Goal: Transaction & Acquisition: Purchase product/service

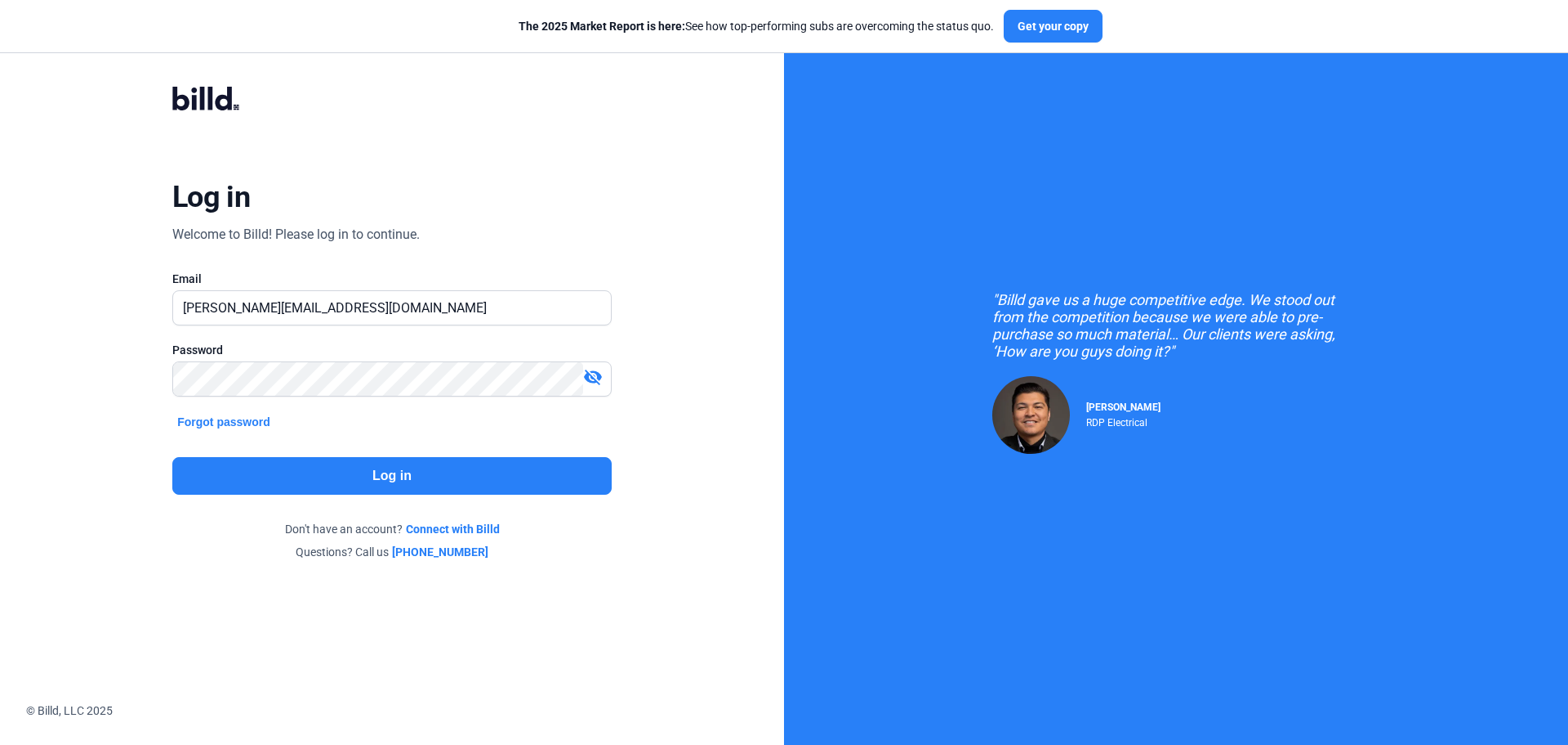
click at [469, 479] on button "Log in" at bounding box center [392, 475] width 439 height 37
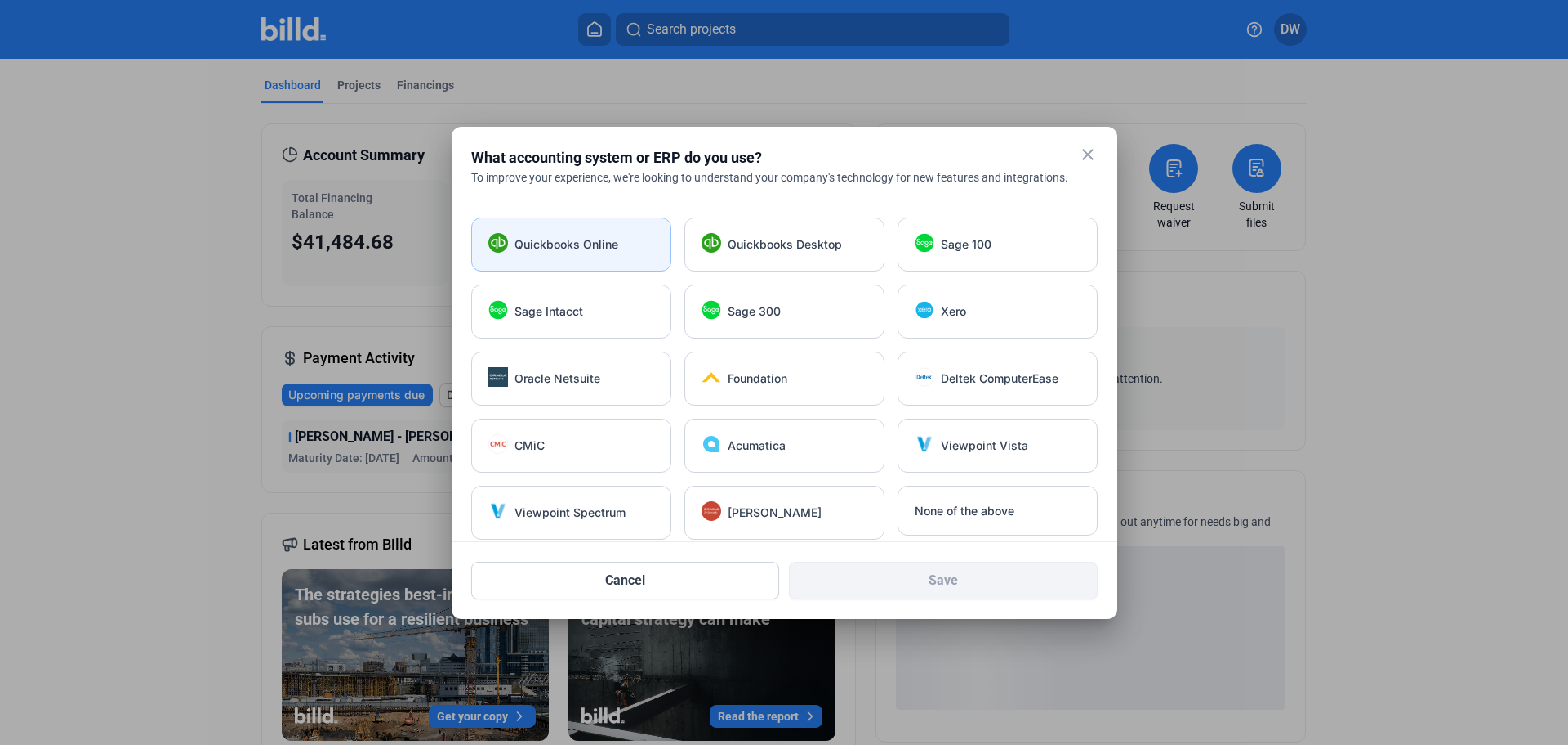
click at [585, 239] on span "Quickbooks Online" at bounding box center [567, 244] width 104 height 16
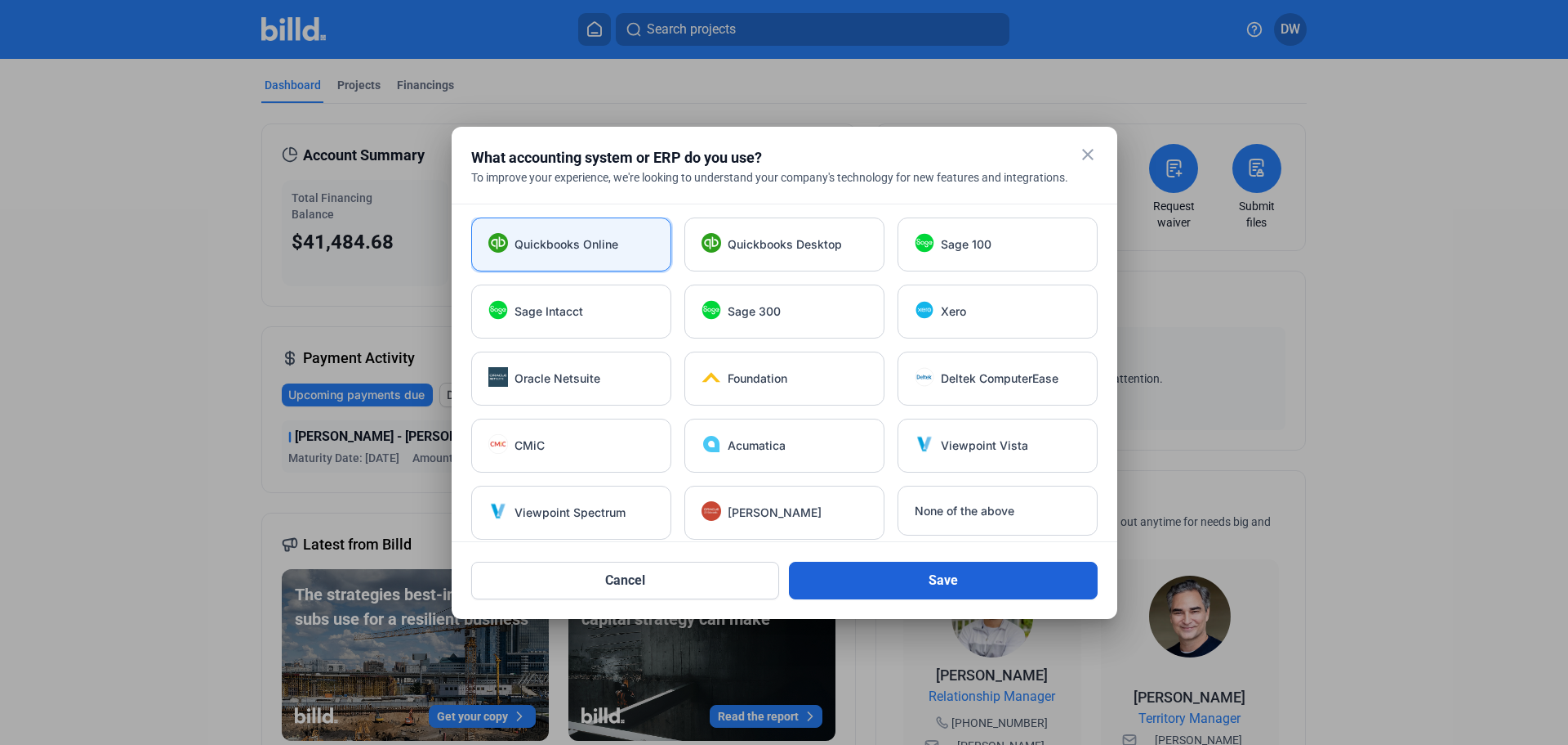
click at [860, 572] on button "Save" at bounding box center [943, 580] width 309 height 37
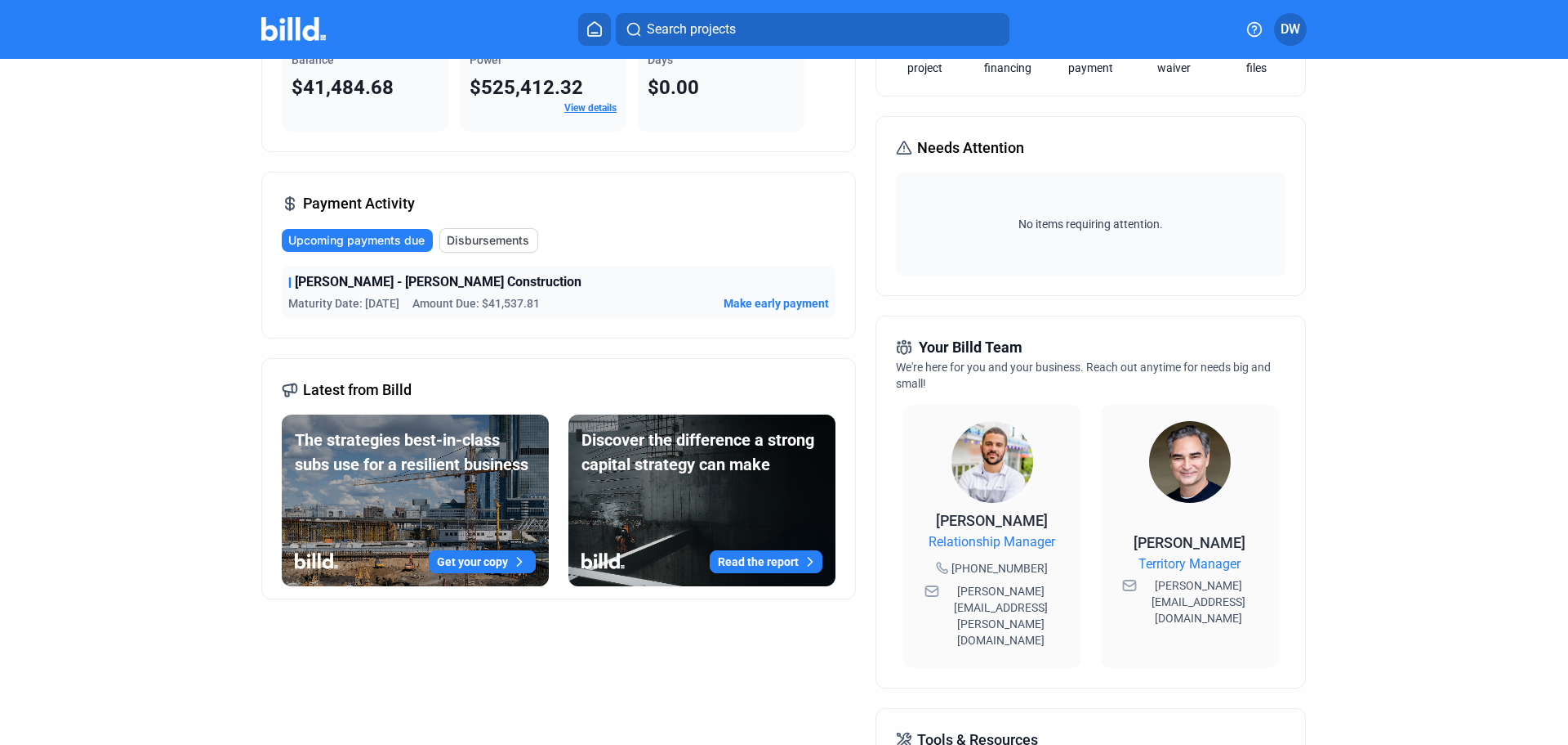
scroll to position [164, 0]
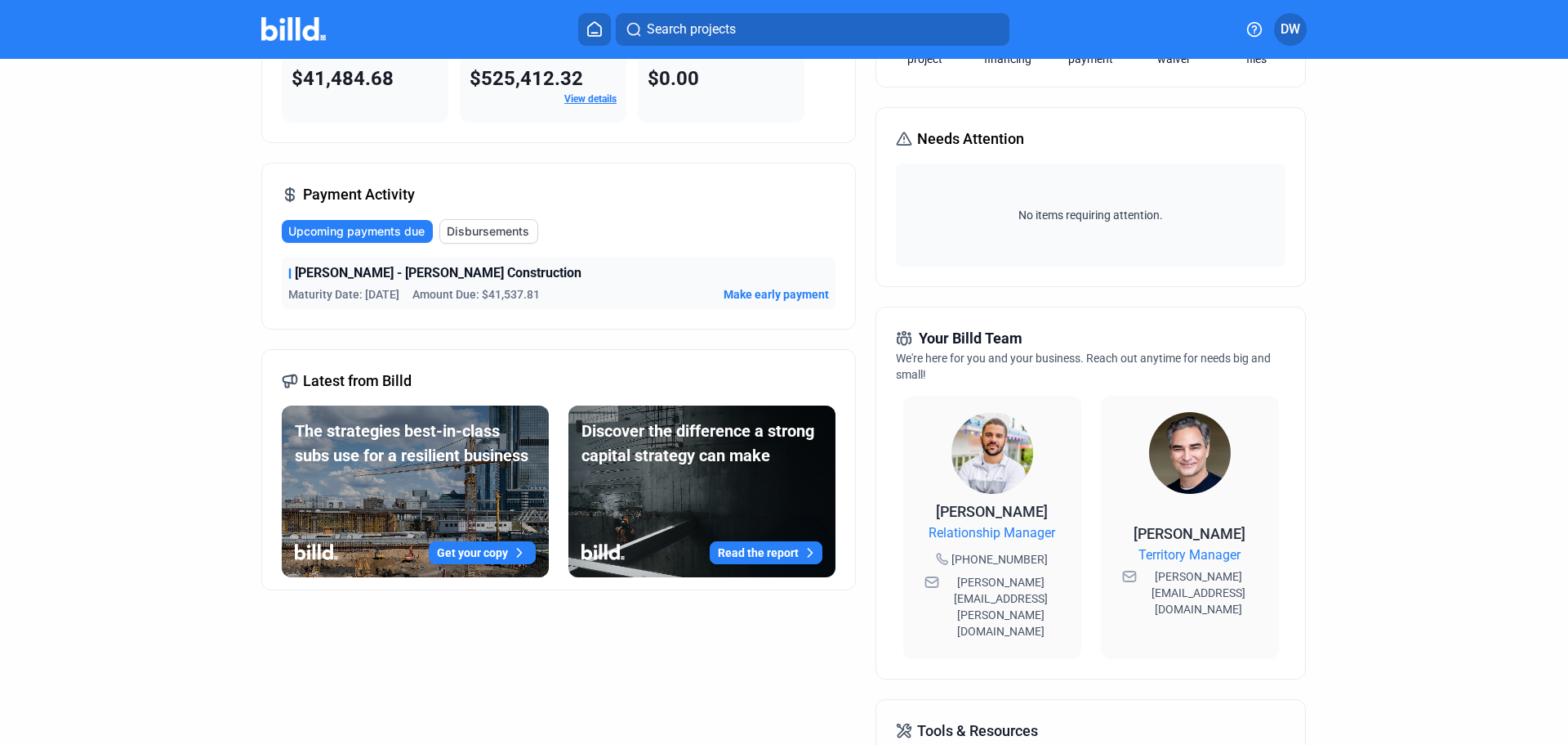
click at [742, 295] on span "Make early payment" at bounding box center [776, 294] width 105 height 16
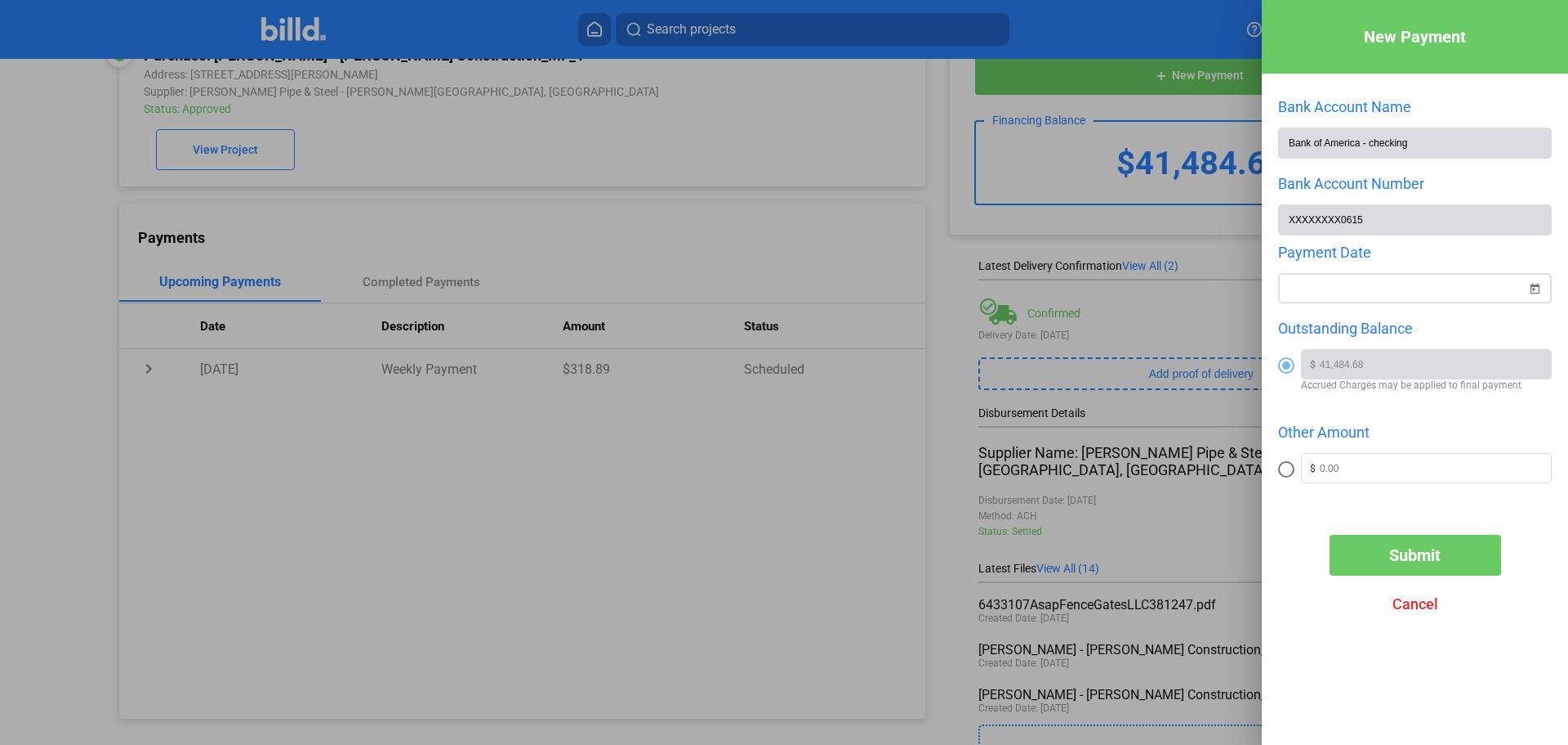
click at [1320, 290] on div "New Payment Bank Account Name Bank of America - checking Bank Account Number XX…" at bounding box center [784, 372] width 1568 height 745
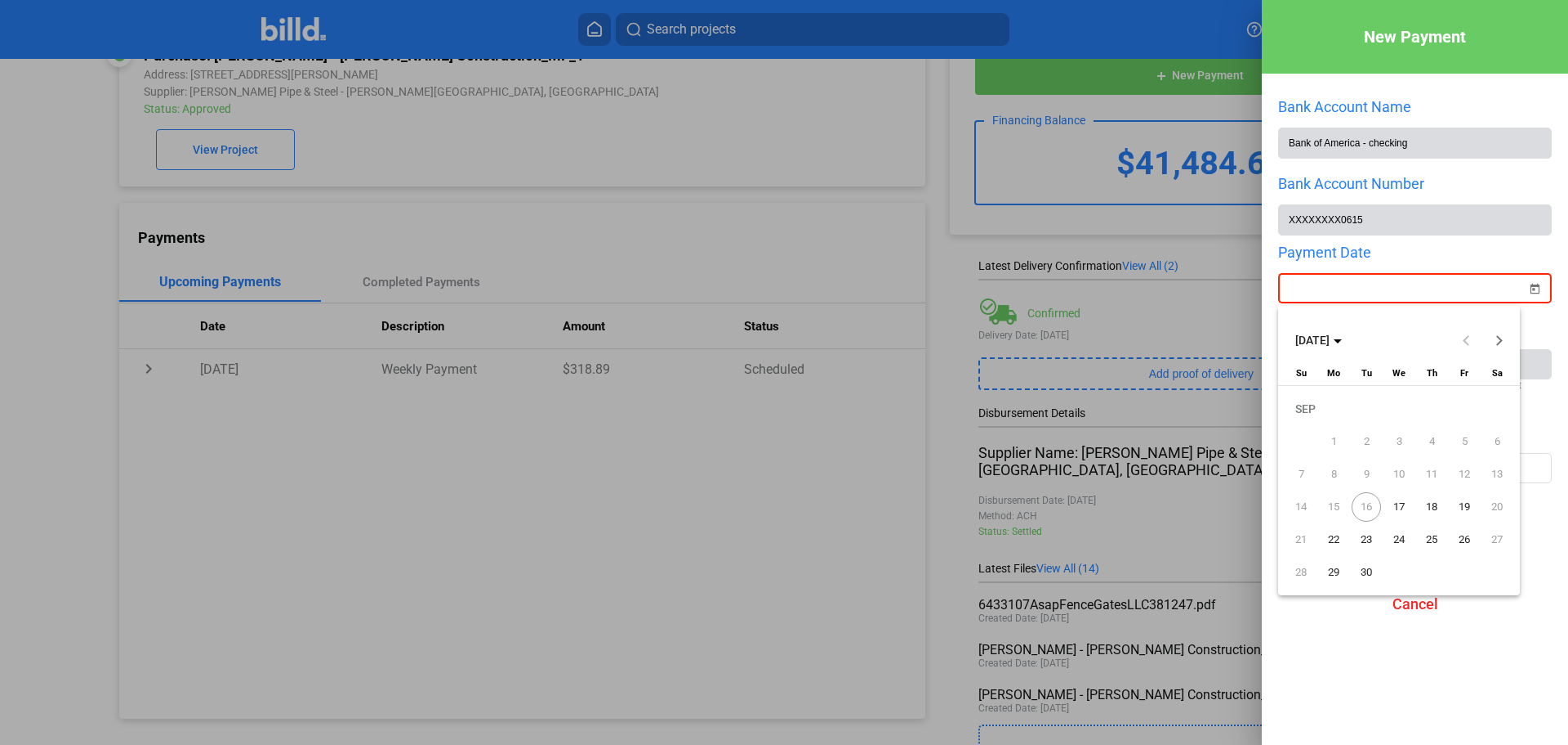
click at [1368, 502] on span "16" at bounding box center [1366, 507] width 29 height 29
click at [1399, 504] on span "17" at bounding box center [1399, 507] width 29 height 29
type input "09/17/2025"
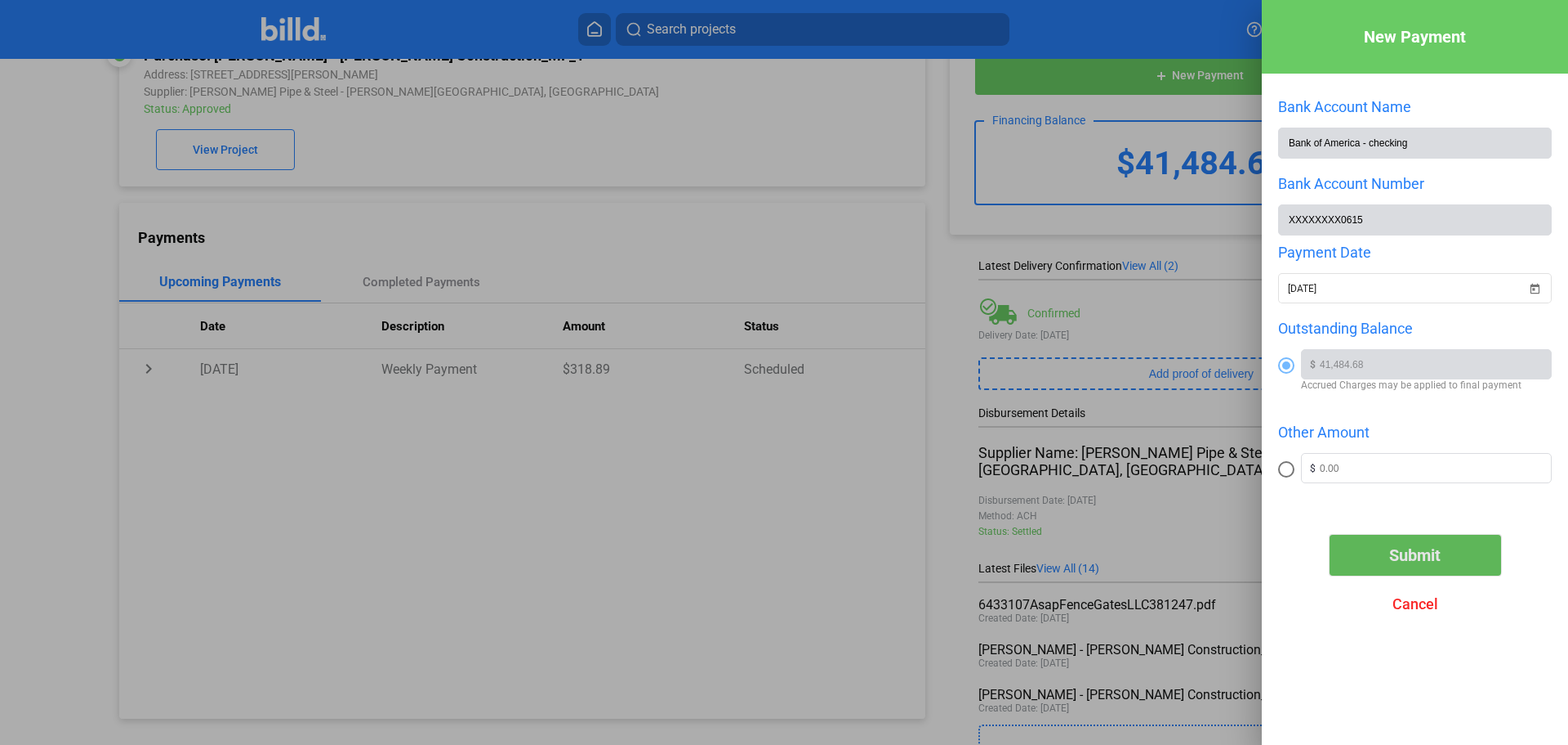
click at [1373, 556] on button "Submit" at bounding box center [1415, 554] width 172 height 41
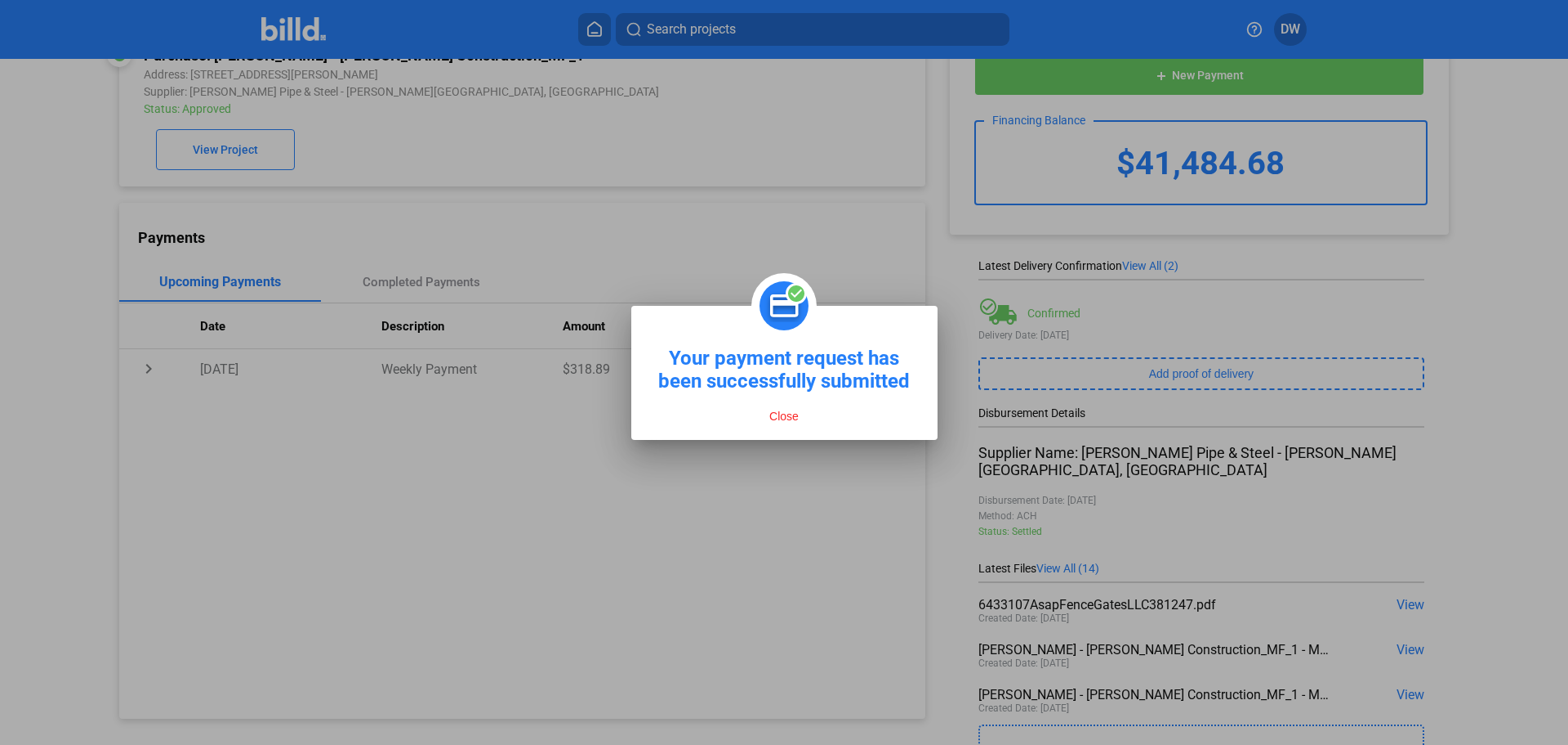
click at [778, 415] on button "Close" at bounding box center [784, 416] width 39 height 15
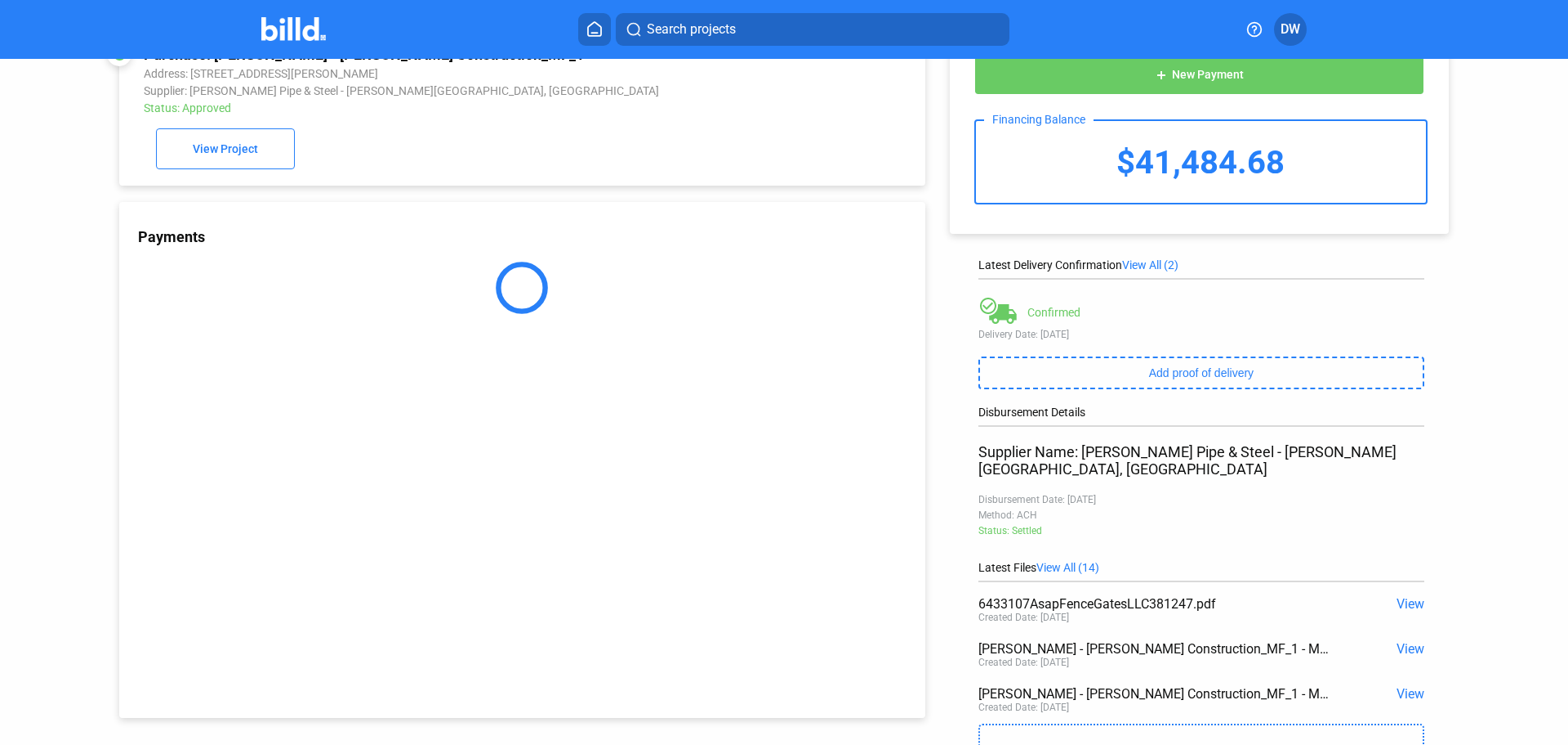
scroll to position [82, 0]
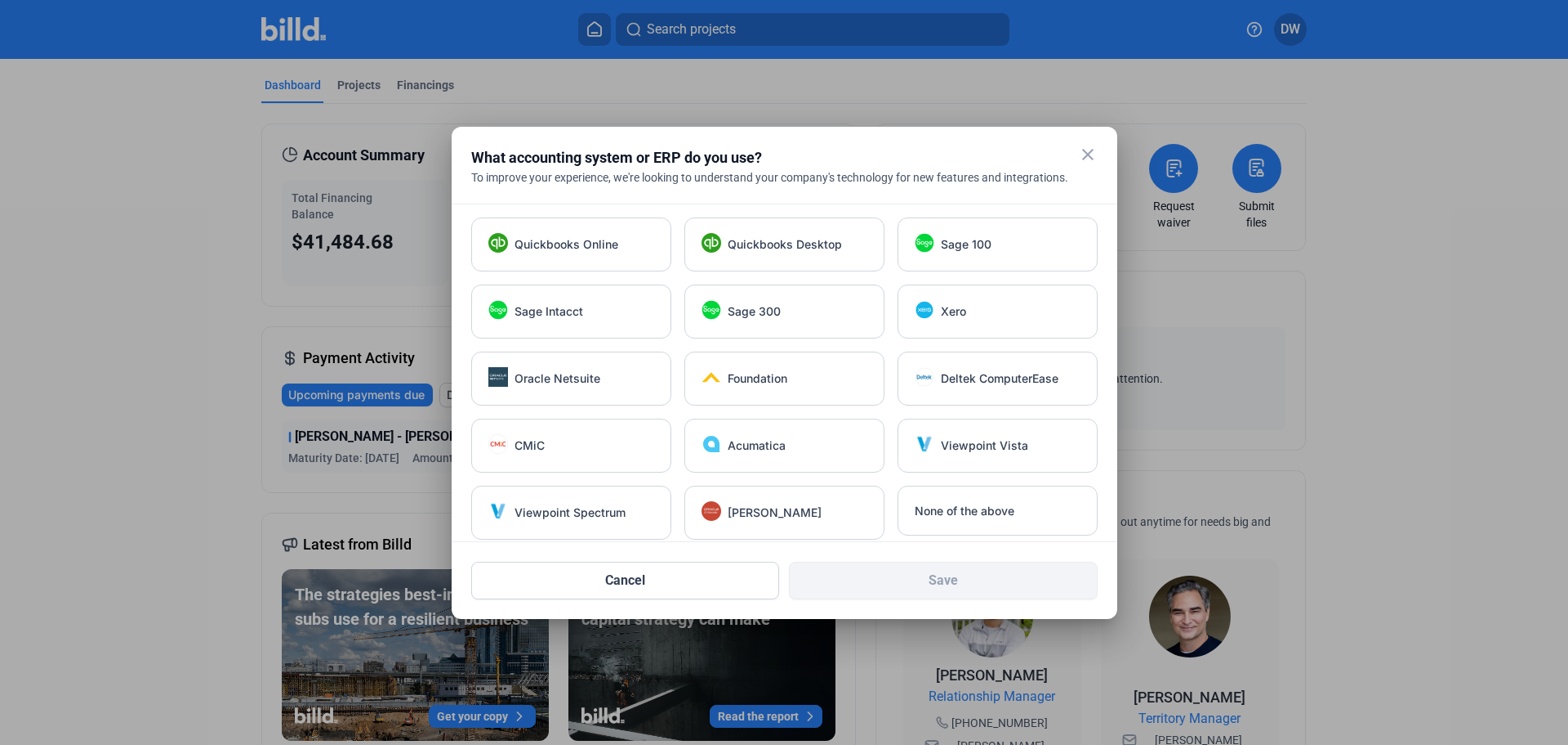
click at [1084, 154] on mat-icon "close" at bounding box center [1089, 154] width 20 height 20
